Goal: Find specific page/section: Find specific page/section

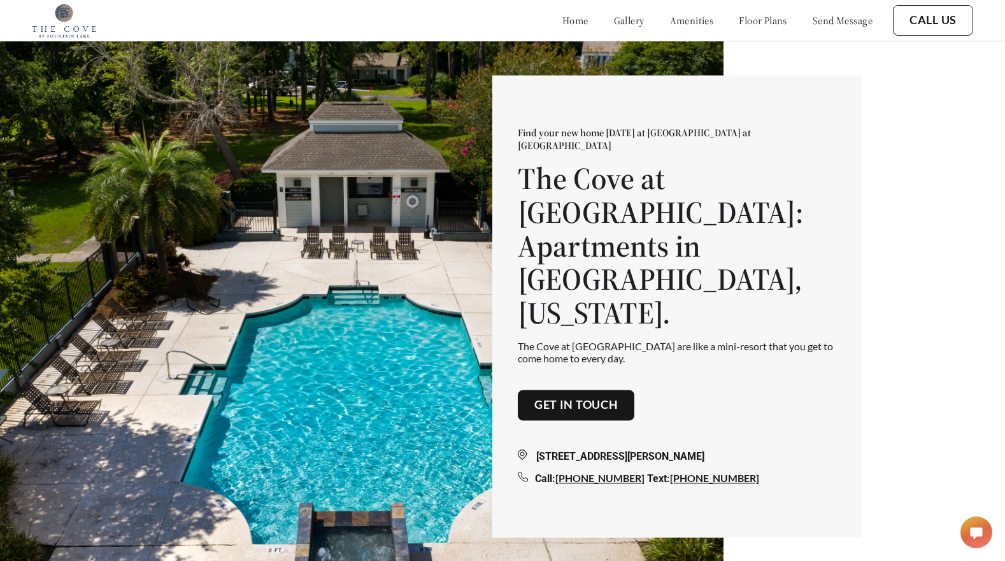
scroll to position [1632, 0]
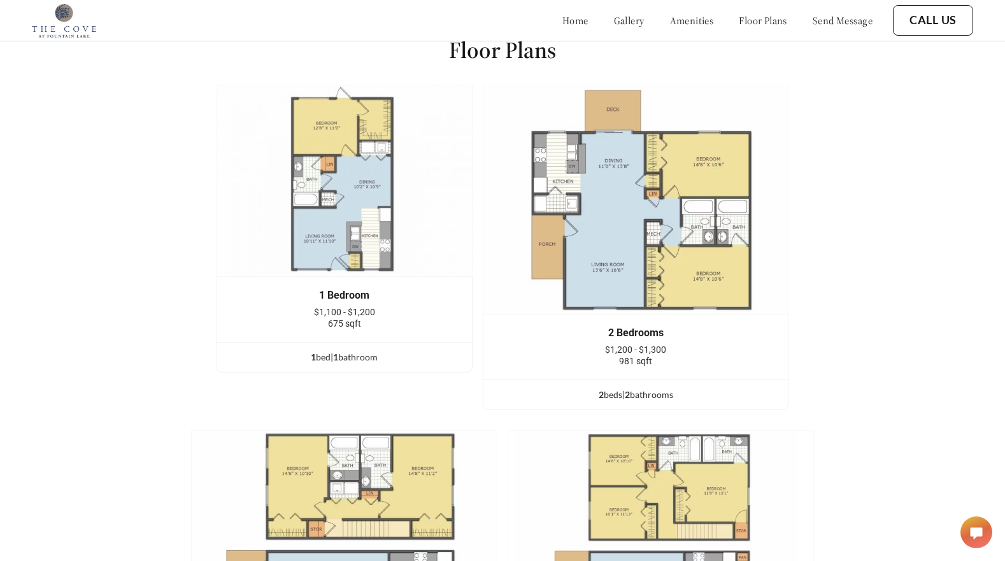
click at [348, 210] on img at bounding box center [345, 181] width 256 height 192
click at [346, 310] on span "$1,100 - $1,200" at bounding box center [344, 312] width 61 height 10
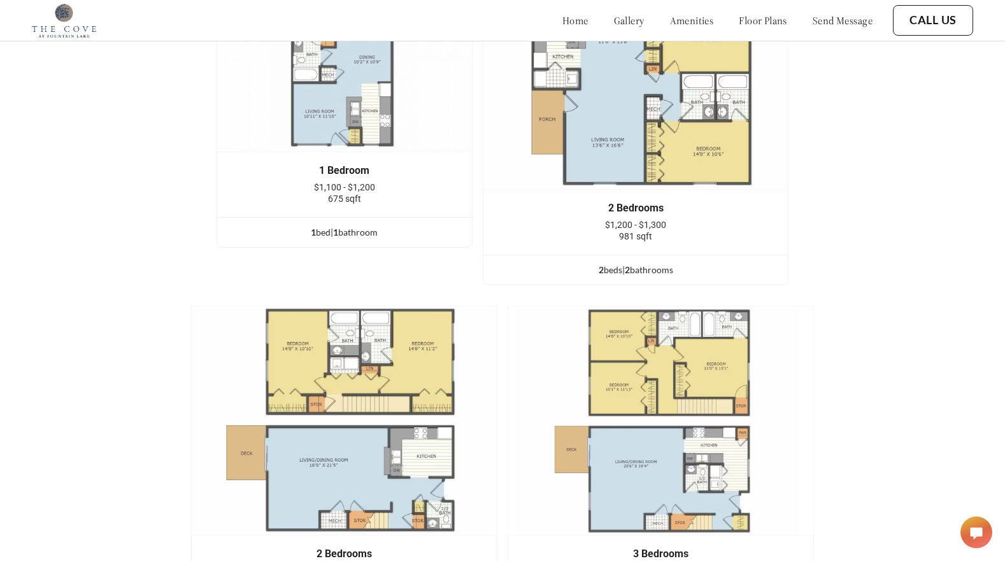
scroll to position [1751, 0]
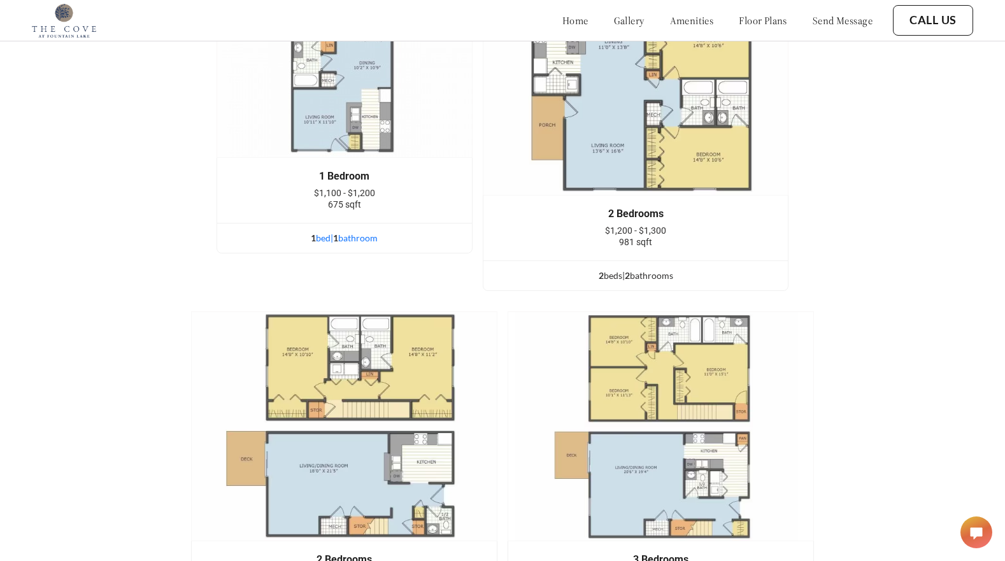
click at [341, 239] on div "1 bed | 1 bathroom" at bounding box center [344, 238] width 255 height 14
click at [316, 243] on div "1 bed | 1 bathroom" at bounding box center [344, 238] width 255 height 14
click at [357, 239] on div "1 bed | 1 bathroom" at bounding box center [344, 238] width 255 height 14
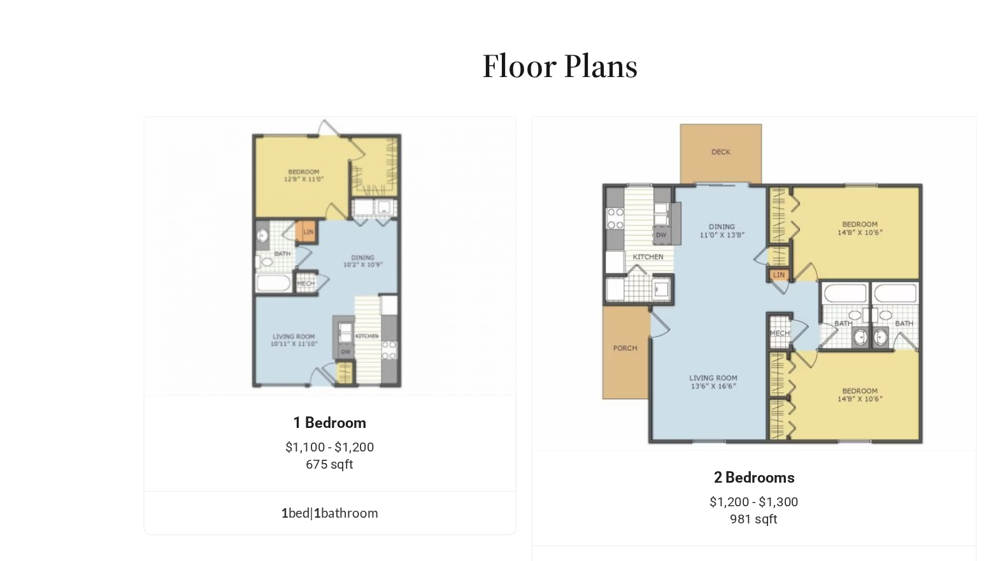
scroll to position [1460, 0]
